Goal: Transaction & Acquisition: Purchase product/service

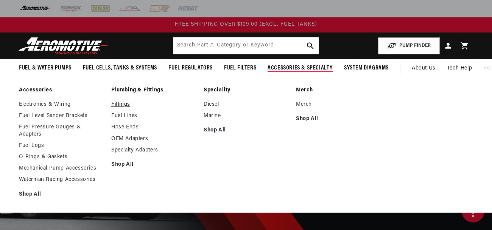
click at [123, 105] on link "Fittings" at bounding box center [153, 104] width 85 height 7
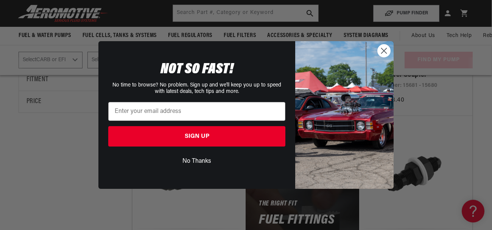
scroll to position [268, 0]
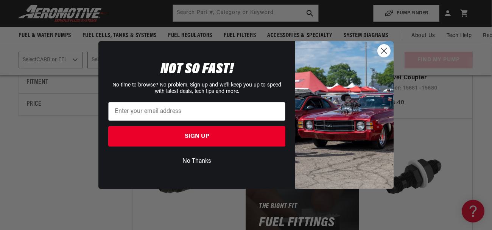
click at [384, 49] on circle "Close dialog" at bounding box center [384, 51] width 12 height 12
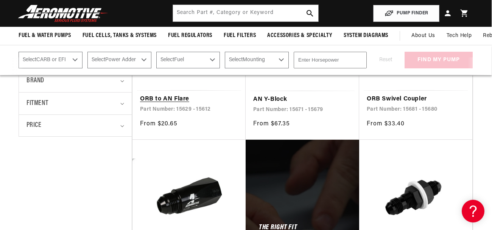
scroll to position [247, 0]
click at [176, 101] on link "ORB to AN Flare" at bounding box center [189, 100] width 98 height 10
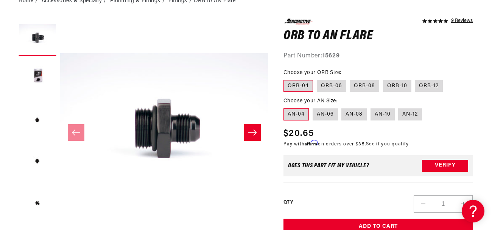
scroll to position [87, 0]
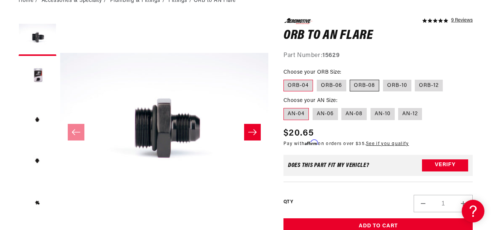
click at [359, 84] on label "ORB-08" at bounding box center [365, 86] width 30 height 12
click at [350, 79] on input "ORB-08" at bounding box center [350, 78] width 0 height 0
radio input "true"
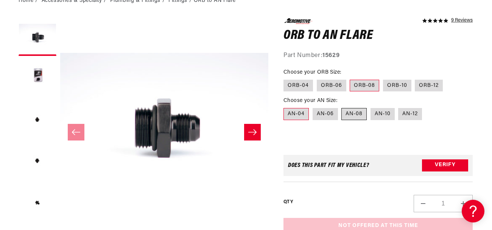
click at [356, 112] on label "AN-08" at bounding box center [353, 114] width 25 height 12
click at [342, 107] on input "AN-08" at bounding box center [342, 107] width 0 height 0
radio input "true"
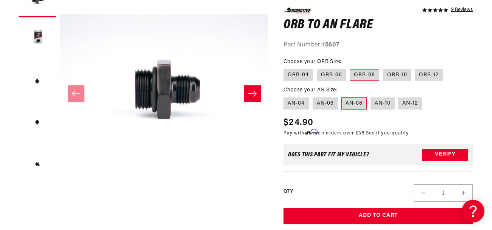
scroll to position [128, 0]
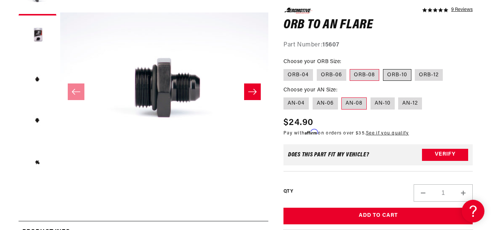
click at [395, 74] on label "ORB-10" at bounding box center [397, 75] width 28 height 12
click at [383, 68] on input "ORB-10" at bounding box center [383, 67] width 0 height 0
radio input "true"
click at [426, 76] on label "ORB-12" at bounding box center [429, 75] width 28 height 12
click at [415, 68] on input "ORB-12" at bounding box center [415, 67] width 0 height 0
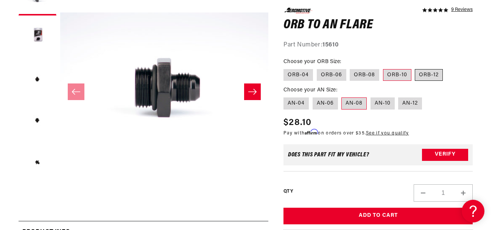
radio input "true"
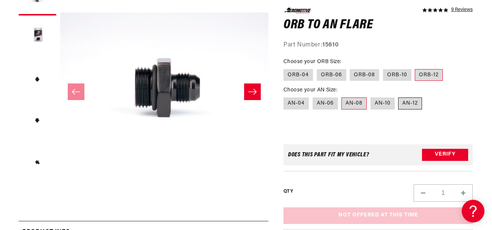
click at [414, 102] on label "AN-12" at bounding box center [410, 104] width 24 height 12
click at [399, 96] on input "AN-12" at bounding box center [398, 96] width 0 height 0
radio input "true"
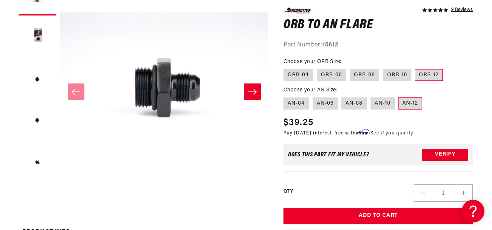
click at [465, 106] on fieldset "Choose your AN Size: AN-04 AN-06 AN-08 AN-10 AN-12" at bounding box center [377, 98] width 189 height 24
click at [385, 103] on label "AN-10" at bounding box center [382, 104] width 24 height 12
click at [371, 96] on input "AN-10" at bounding box center [370, 96] width 0 height 0
radio input "true"
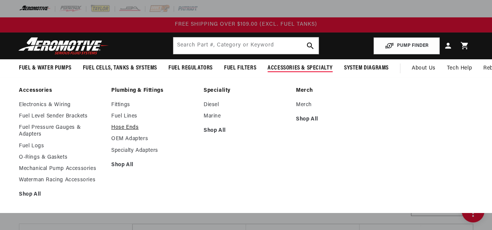
click at [128, 126] on link "Hose Ends" at bounding box center [153, 127] width 85 height 7
click at [116, 129] on link "Hose Ends" at bounding box center [153, 127] width 85 height 7
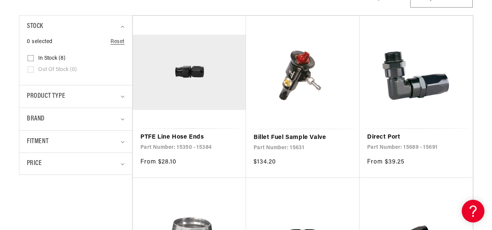
scroll to position [212, 0]
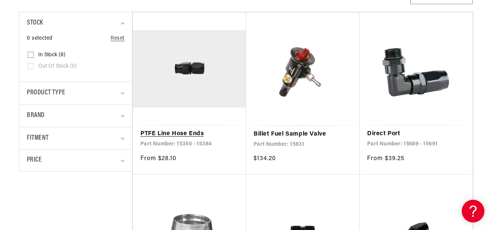
click at [184, 129] on link "PTFE Line Hose Ends" at bounding box center [189, 134] width 98 height 10
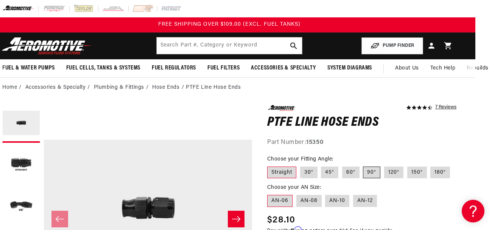
click at [367, 172] on label "90°" at bounding box center [371, 173] width 17 height 12
click at [364, 166] on input "90°" at bounding box center [363, 165] width 0 height 0
radio input "true"
click at [364, 199] on label "AN-12" at bounding box center [365, 201] width 24 height 12
click at [353, 194] on input "AN-12" at bounding box center [353, 194] width 0 height 0
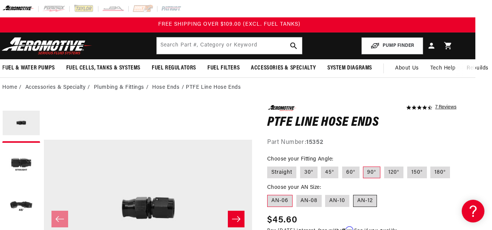
radio input "true"
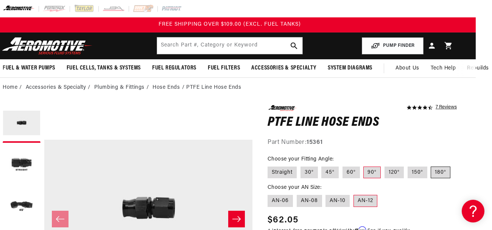
click at [440, 172] on label "180°" at bounding box center [441, 173] width 20 height 12
click at [431, 166] on input "180°" at bounding box center [431, 165] width 0 height 0
radio input "true"
click at [311, 200] on label "AN-08" at bounding box center [309, 201] width 25 height 12
click at [297, 194] on input "AN-08" at bounding box center [297, 194] width 0 height 0
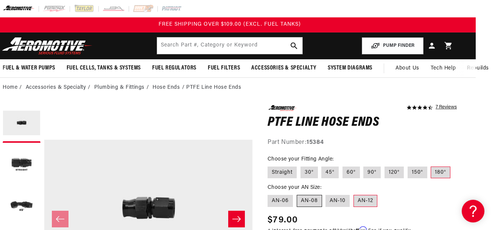
radio input "true"
click at [368, 175] on label "90°" at bounding box center [371, 173] width 17 height 12
click at [364, 166] on input "90°" at bounding box center [364, 165] width 0 height 0
radio input "true"
click at [285, 173] on label "Straight" at bounding box center [282, 173] width 29 height 12
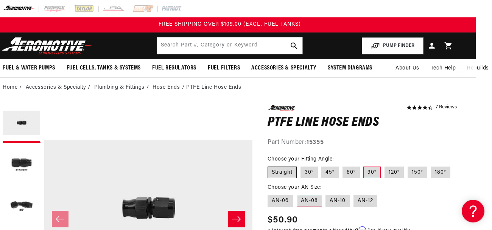
click at [270, 166] on input "Straight" at bounding box center [269, 165] width 0 height 0
radio input "true"
click at [341, 200] on label "AN-10" at bounding box center [337, 201] width 24 height 12
click at [326, 194] on input "AN-10" at bounding box center [326, 194] width 0 height 0
radio input "true"
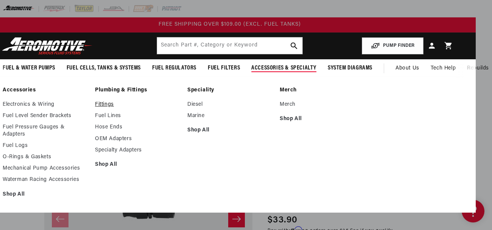
click at [111, 104] on link "Fittings" at bounding box center [137, 104] width 85 height 7
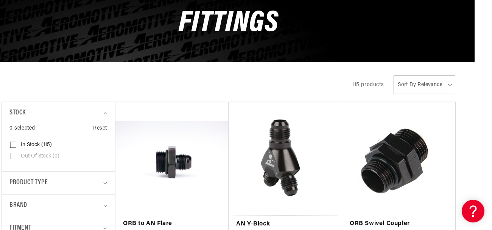
scroll to position [124, 17]
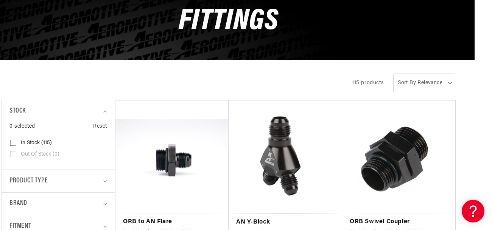
click at [302, 218] on link "AN Y-Block" at bounding box center [285, 223] width 98 height 10
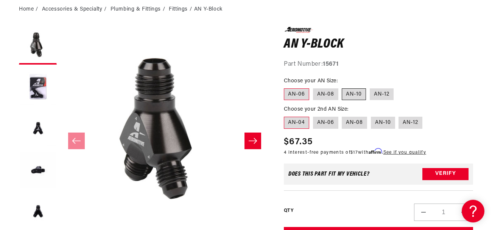
click at [355, 95] on label "AN-10" at bounding box center [354, 95] width 24 height 12
click at [342, 87] on input "AN-10" at bounding box center [342, 87] width 0 height 0
radio input "true"
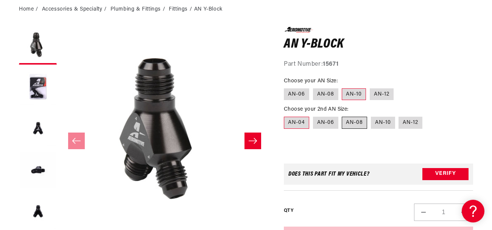
click at [349, 124] on label "AN-08" at bounding box center [354, 123] width 25 height 12
click at [342, 116] on input "AN-08" at bounding box center [342, 115] width 0 height 0
radio input "true"
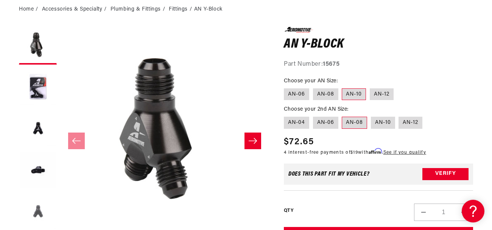
click at [39, 209] on button "Load image 5 in gallery view" at bounding box center [38, 212] width 38 height 38
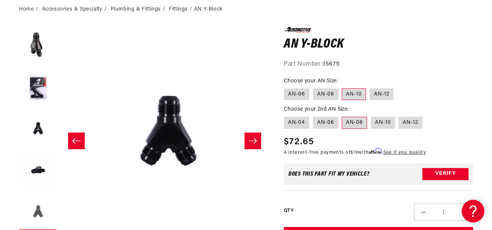
scroll to position [0, 832]
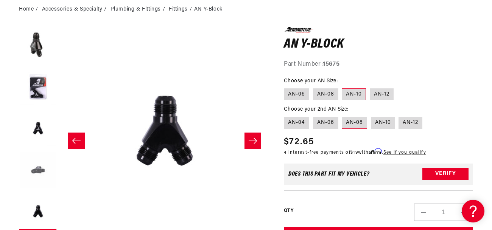
click at [46, 170] on button "Load image 4 in gallery view" at bounding box center [38, 171] width 38 height 38
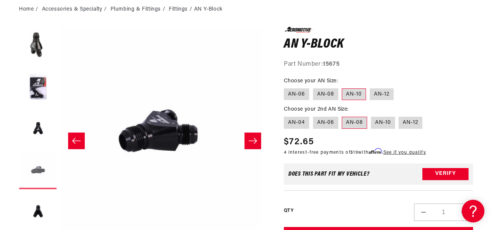
scroll to position [0, 624]
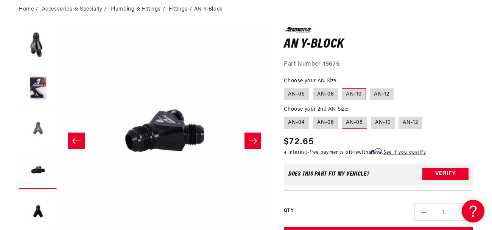
click at [39, 129] on button "Load image 3 in gallery view" at bounding box center [38, 129] width 38 height 38
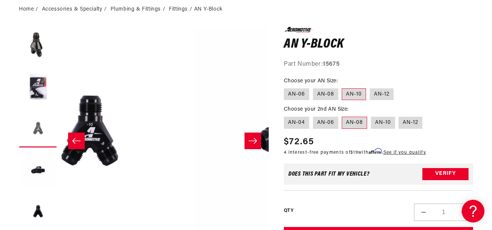
scroll to position [0, 416]
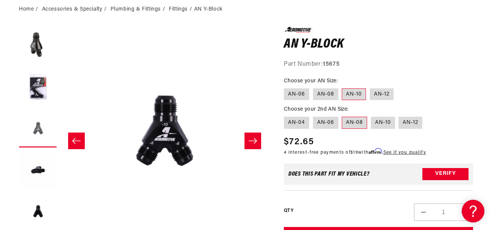
click at [44, 128] on button "Load image 3 in gallery view" at bounding box center [38, 129] width 38 height 38
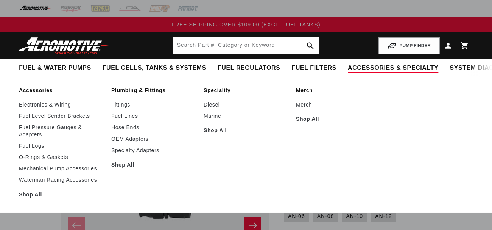
scroll to position [0, 16]
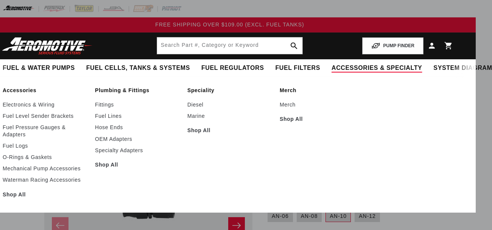
click at [331, 70] on span "Accessories & Specialty" at bounding box center [376, 68] width 90 height 8
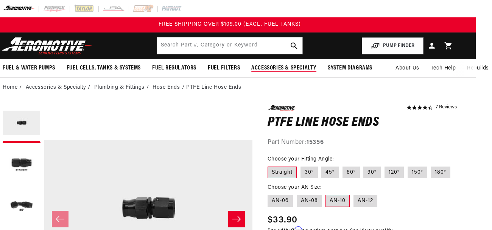
scroll to position [0, 0]
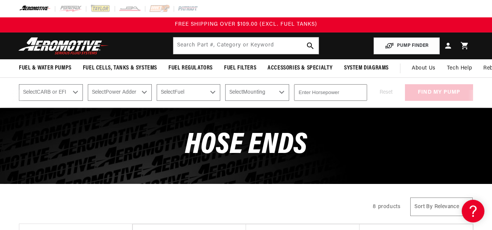
click at [37, 178] on div "Hose Ends" at bounding box center [246, 146] width 492 height 76
